Goal: Find specific page/section: Find specific page/section

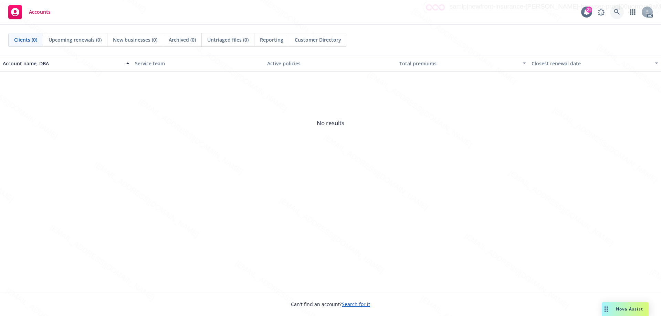
click at [620, 12] on icon at bounding box center [617, 12] width 6 height 6
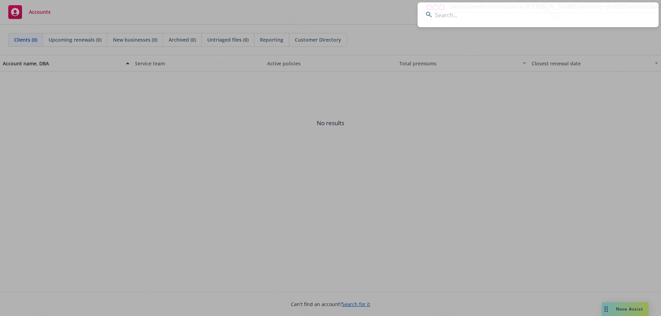
type input "OX6318099"
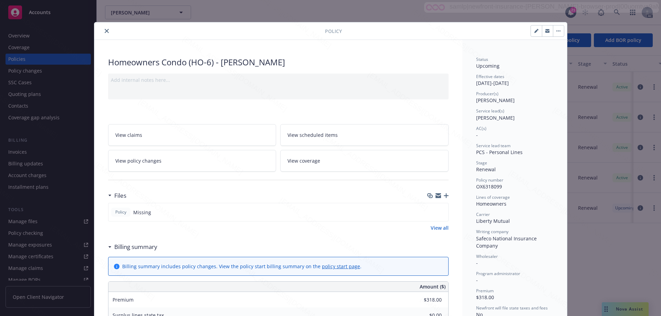
click at [104, 33] on button "close" at bounding box center [107, 31] width 8 height 8
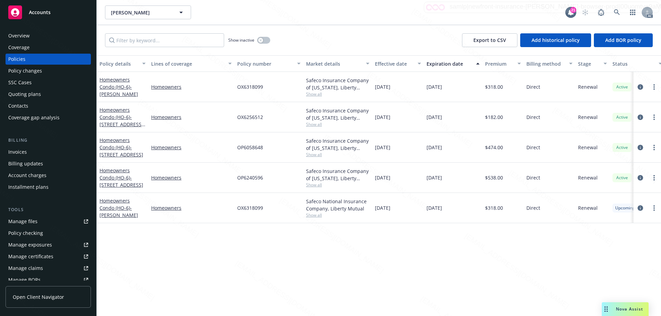
click at [319, 92] on span "Show all" at bounding box center [337, 94] width 63 height 6
click at [370, 267] on div "Policy details Lines of coverage Policy number Market details Effective date Ex…" at bounding box center [379, 185] width 564 height 261
click at [29, 39] on div "Overview" at bounding box center [48, 35] width 80 height 11
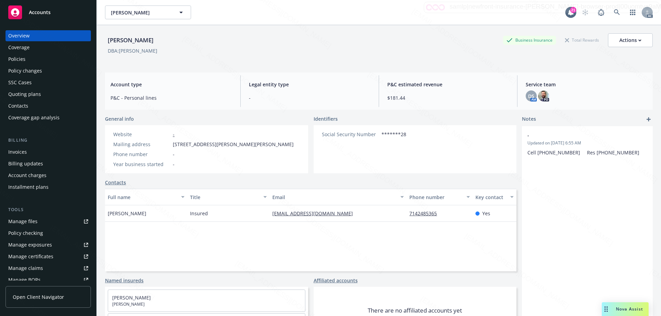
click at [26, 60] on div "Policies" at bounding box center [48, 59] width 80 height 11
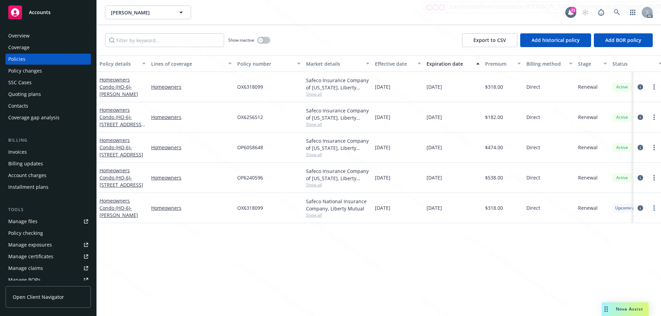
click at [250, 118] on span "OX6256512" at bounding box center [250, 117] width 26 height 7
copy span "OX6256512"
click at [249, 83] on span "OX6318099" at bounding box center [250, 86] width 26 height 7
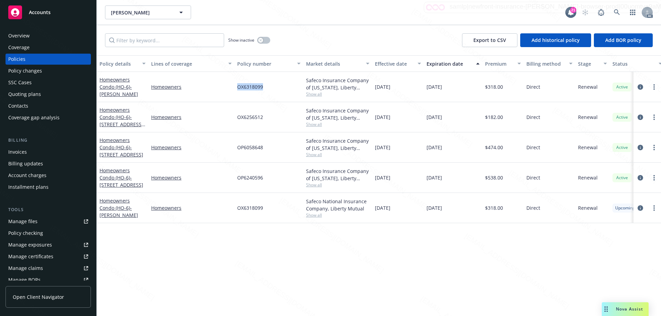
copy span "OX6318099"
